Goal: Information Seeking & Learning: Learn about a topic

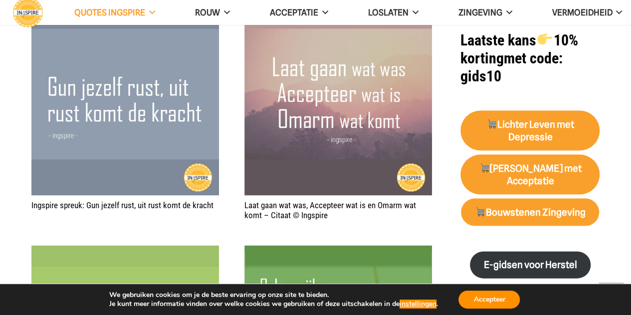
scroll to position [948, 0]
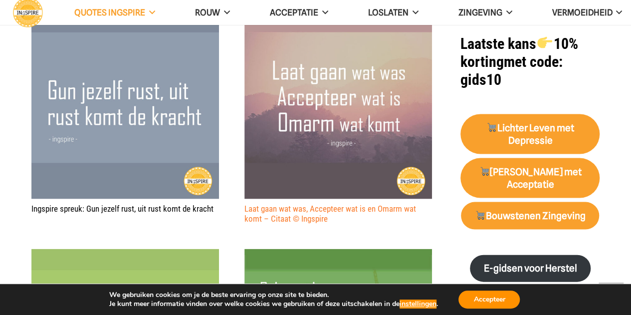
click at [276, 204] on link "Laat gaan wat was, Accepteer wat is en Omarm wat komt – Citaat © Ingspire" at bounding box center [330, 214] width 172 height 20
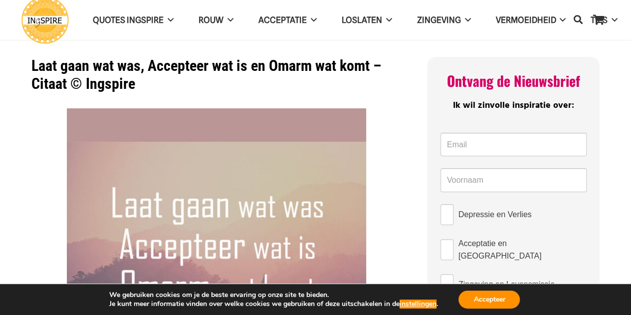
drag, startPoint x: 355, startPoint y: 68, endPoint x: 11, endPoint y: 81, distance: 344.5
drag, startPoint x: 11, startPoint y: 81, endPoint x: 11, endPoint y: 73, distance: 8.0
drag, startPoint x: 32, startPoint y: 66, endPoint x: 290, endPoint y: 44, distance: 259.4
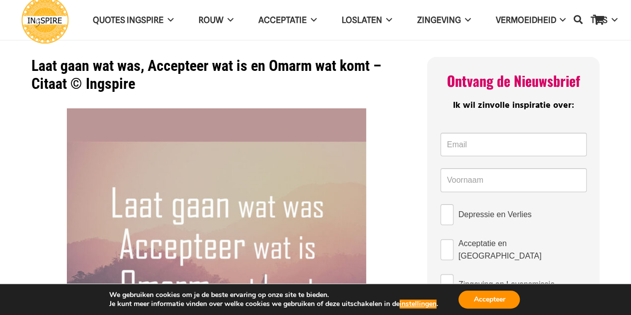
click at [218, 66] on h1 "Laat gaan wat was, Accepteer wat is en Omarm wat komt – Citaat © Ingspire" at bounding box center [216, 75] width 371 height 36
click at [217, 65] on h1 "Laat gaan wat was, Accepteer wat is en Omarm wat komt – Citaat © Ingspire" at bounding box center [216, 75] width 371 height 36
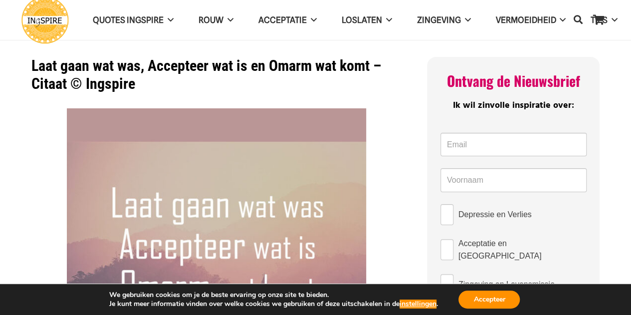
click at [217, 65] on h1 "Laat gaan wat was, Accepteer wat is en Omarm wat komt – Citaat © Ingspire" at bounding box center [216, 75] width 371 height 36
click at [216, 65] on h1 "Laat gaan wat was, Accepteer wat is en Omarm wat komt – Citaat © Ingspire" at bounding box center [216, 75] width 371 height 36
